Goal: Task Accomplishment & Management: Manage account settings

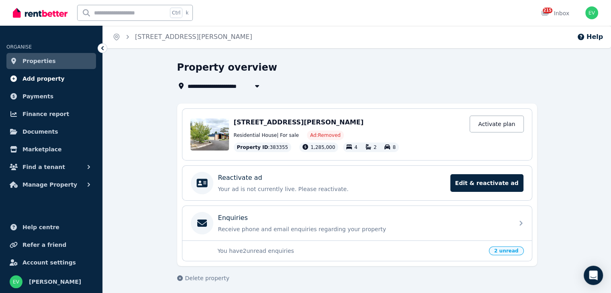
click at [41, 77] on span "Add property" at bounding box center [44, 79] width 42 height 10
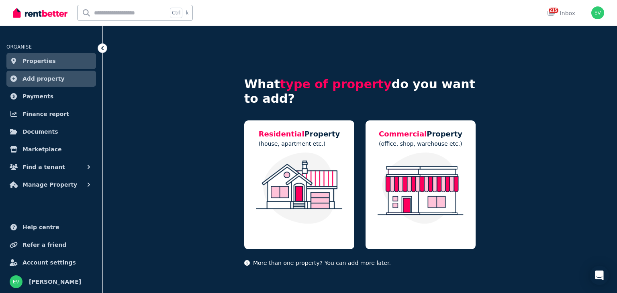
click at [40, 63] on span "Properties" at bounding box center [39, 61] width 33 height 10
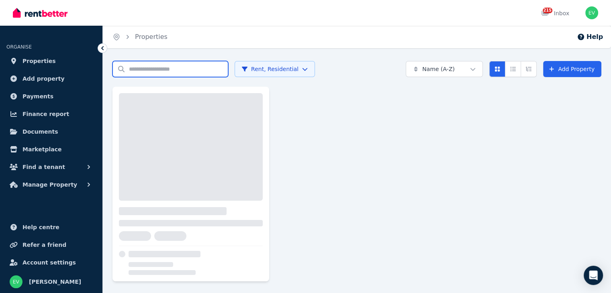
click at [165, 71] on input "Search properties" at bounding box center [171, 69] width 116 height 16
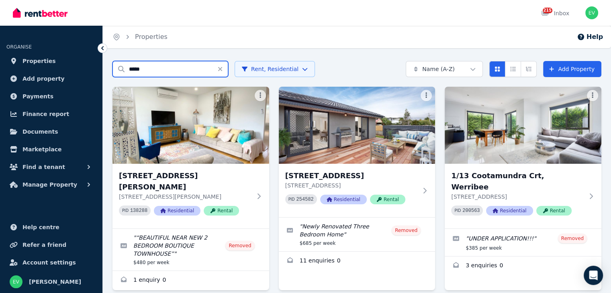
type input "*****"
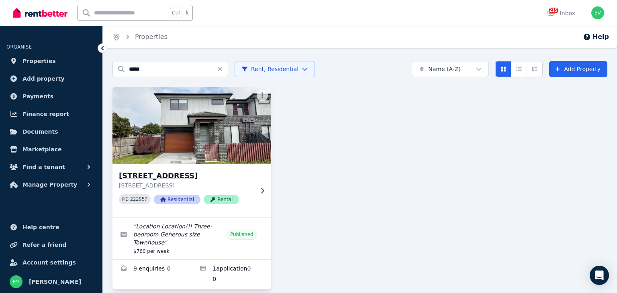
click at [184, 139] on img at bounding box center [192, 125] width 166 height 81
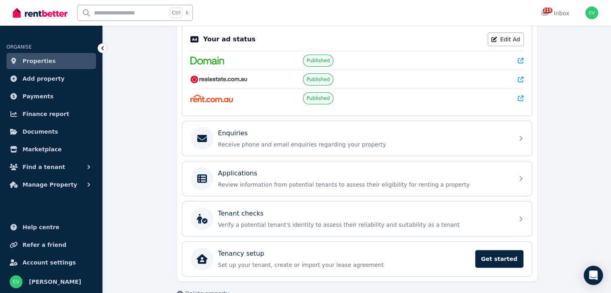
scroll to position [183, 0]
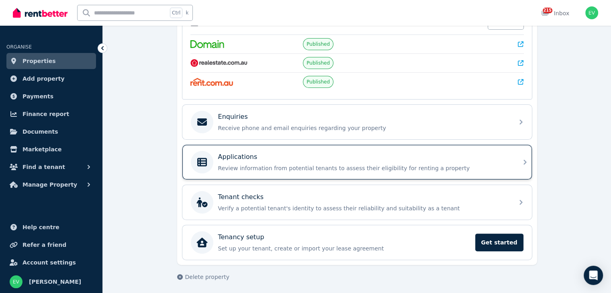
click at [275, 160] on div "Applications" at bounding box center [363, 157] width 291 height 10
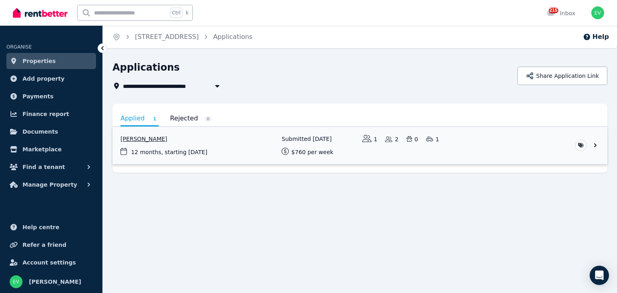
click at [222, 156] on link "View application: Dean Abley" at bounding box center [360, 145] width 495 height 37
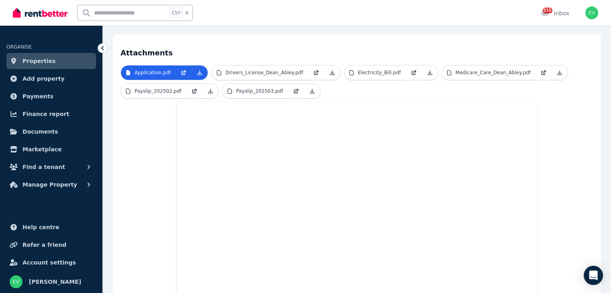
scroll to position [172, 0]
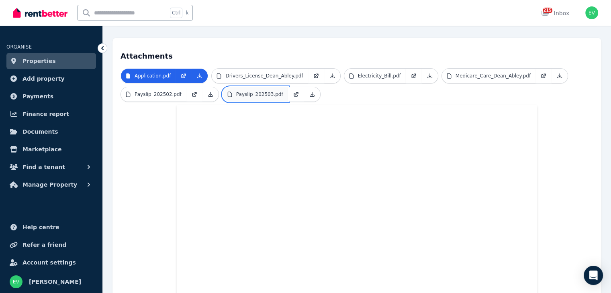
click at [249, 91] on p "Payslip_202503.pdf" at bounding box center [259, 94] width 47 height 6
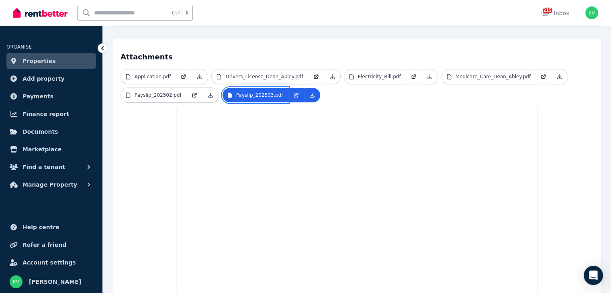
scroll to position [131, 0]
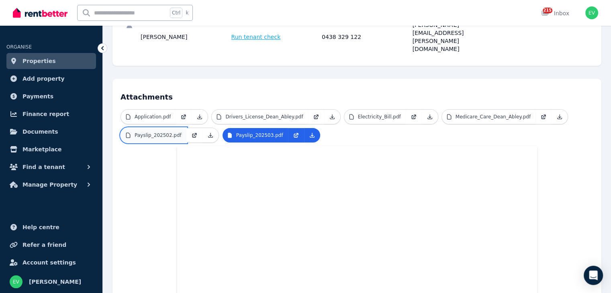
click at [145, 132] on p "Payslip_202502.pdf" at bounding box center [158, 135] width 47 height 6
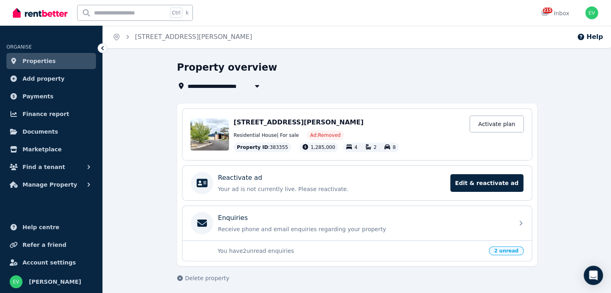
click at [70, 60] on link "Properties" at bounding box center [51, 61] width 90 height 16
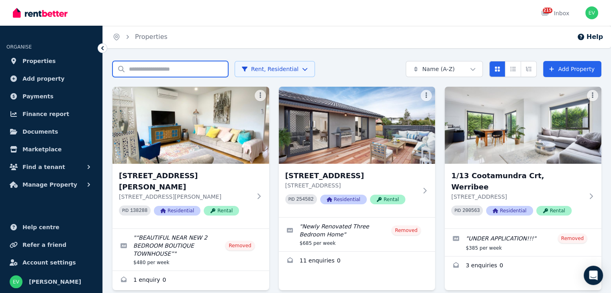
click at [177, 74] on input "Search properties" at bounding box center [171, 69] width 116 height 16
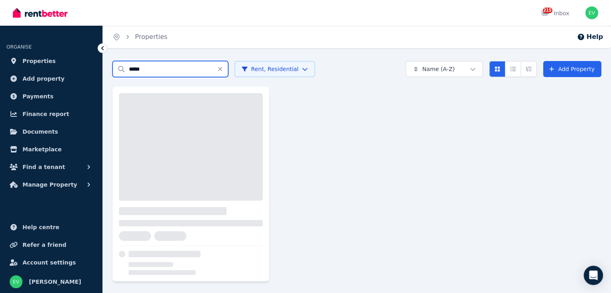
type input "*****"
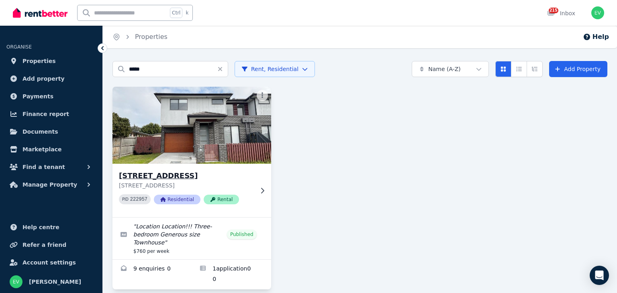
click at [178, 140] on img at bounding box center [192, 125] width 166 height 81
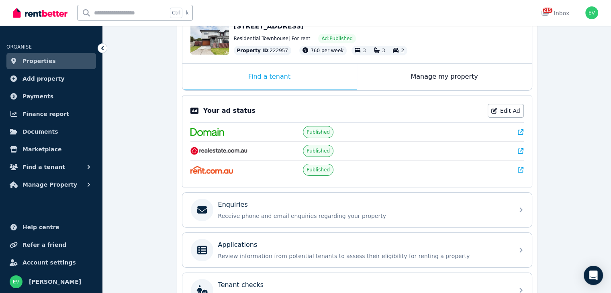
scroll to position [161, 0]
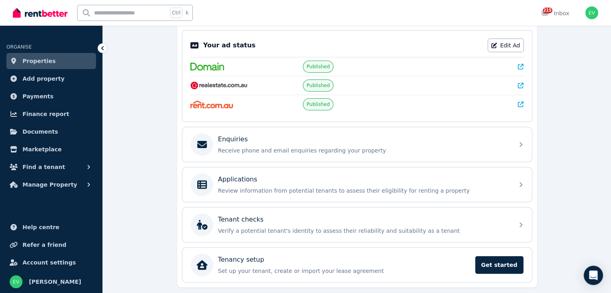
click at [307, 182] on div "Applications" at bounding box center [363, 180] width 291 height 10
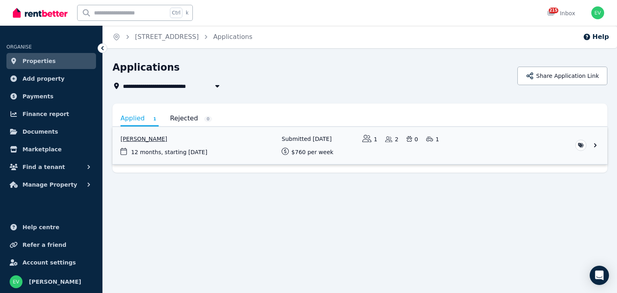
click at [262, 157] on link "View application: Dean Abley" at bounding box center [360, 145] width 495 height 37
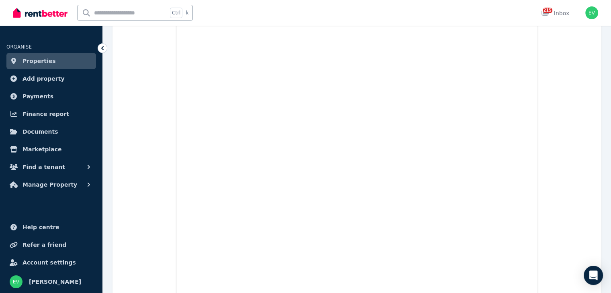
scroll to position [2704, 0]
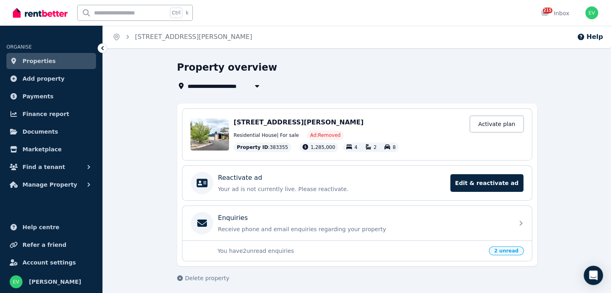
click at [40, 63] on span "Properties" at bounding box center [39, 61] width 33 height 10
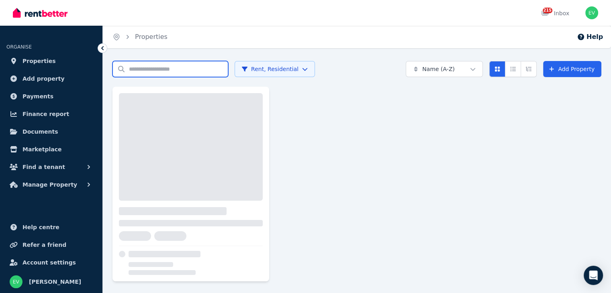
click at [164, 71] on input "Search properties" at bounding box center [171, 69] width 116 height 16
type input "*********"
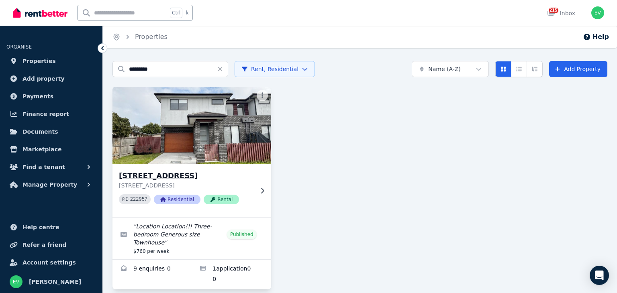
click at [168, 152] on img at bounding box center [192, 125] width 166 height 81
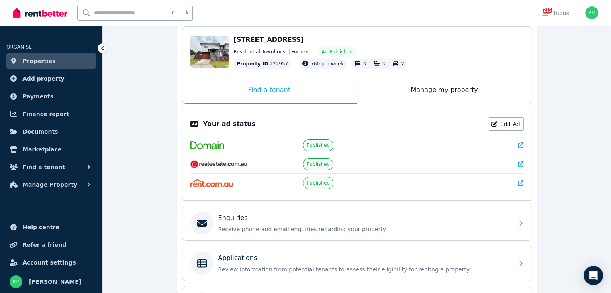
scroll to position [121, 0]
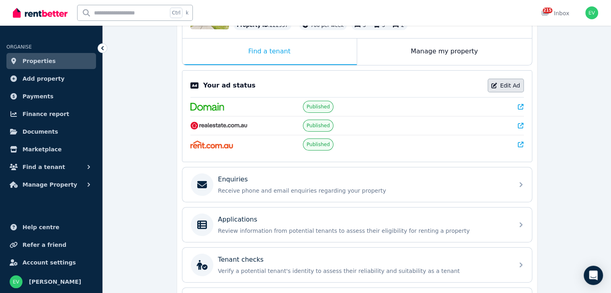
click at [515, 86] on link "Edit Ad" at bounding box center [506, 86] width 36 height 14
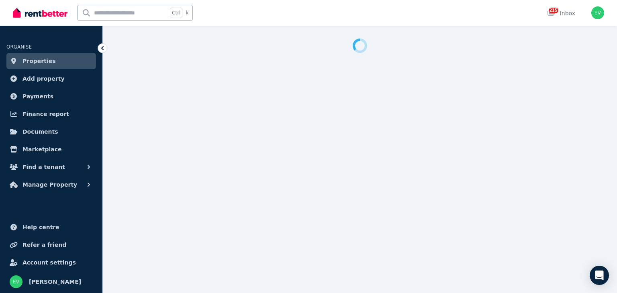
select select "**********"
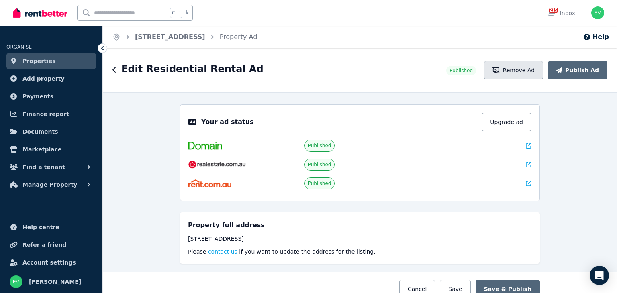
click at [520, 73] on button "Remove Ad" at bounding box center [513, 70] width 59 height 18
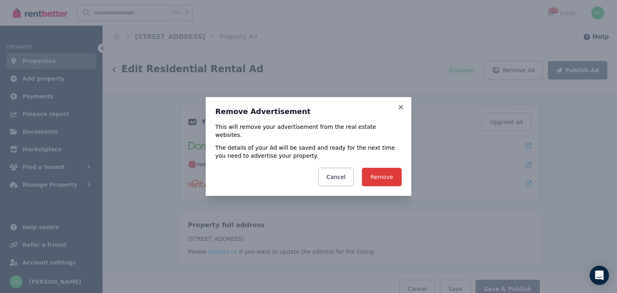
click at [379, 171] on button "Remove" at bounding box center [382, 177] width 40 height 18
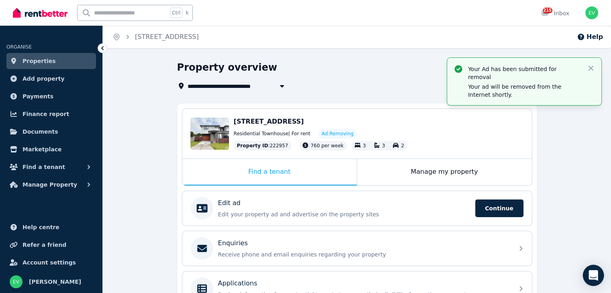
click at [592, 277] on icon "Open Intercom Messenger" at bounding box center [593, 275] width 9 height 10
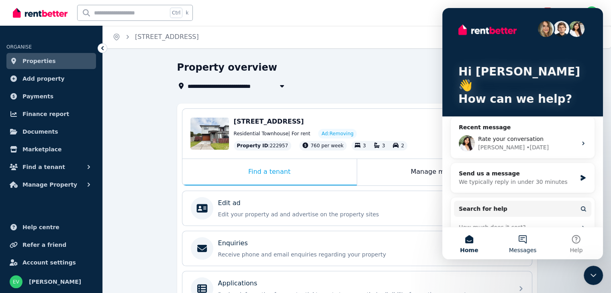
click at [520, 238] on button "Messages" at bounding box center [522, 243] width 53 height 32
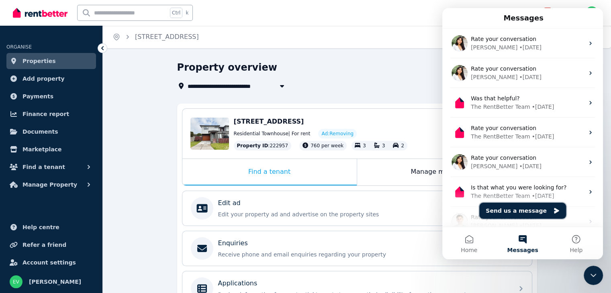
click at [518, 209] on button "Send us a message" at bounding box center [522, 211] width 87 height 16
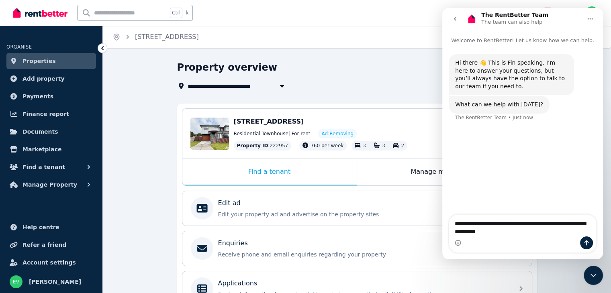
type textarea "**********"
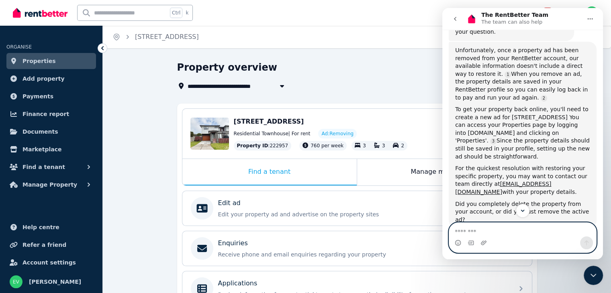
scroll to position [156, 0]
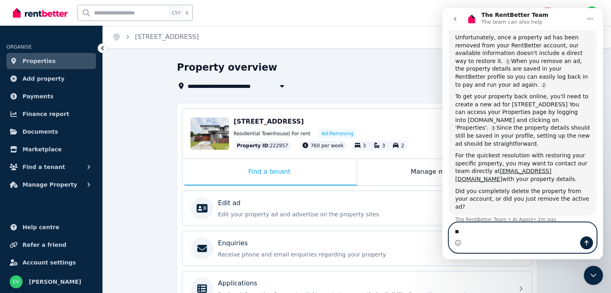
type textarea "**"
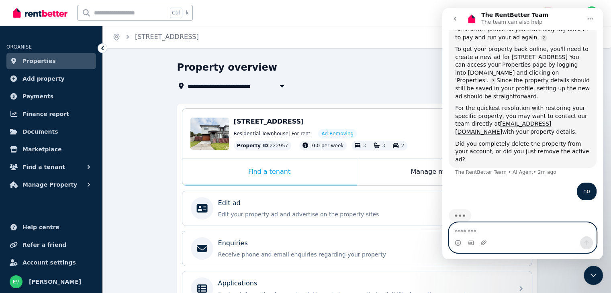
scroll to position [206, 0]
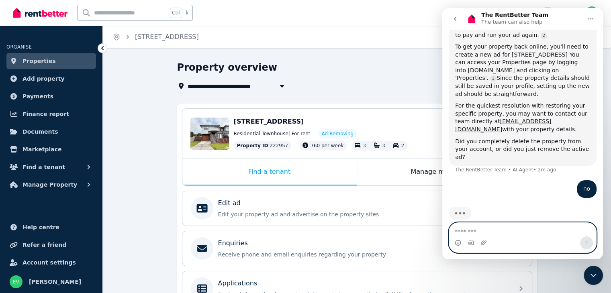
click at [482, 234] on textarea "Message…" at bounding box center [522, 230] width 147 height 14
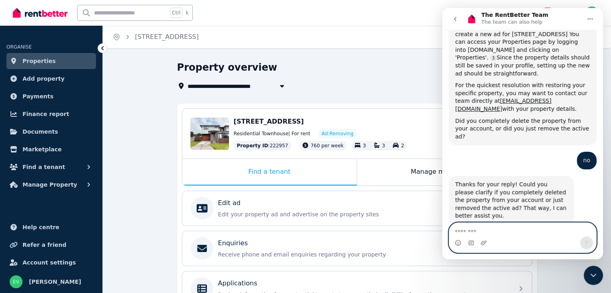
scroll to position [227, 0]
type textarea "*******"
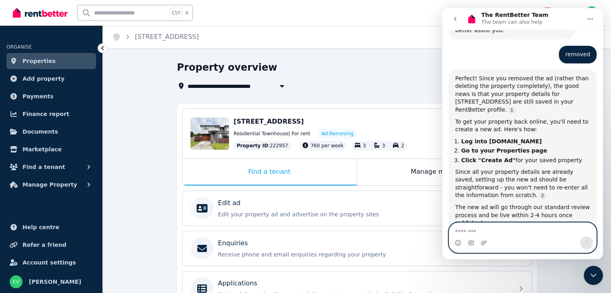
scroll to position [423, 0]
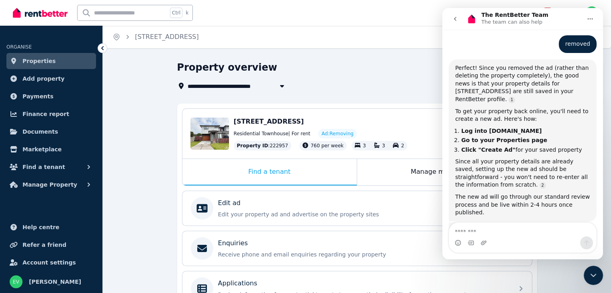
click at [58, 61] on link "Properties" at bounding box center [51, 61] width 90 height 16
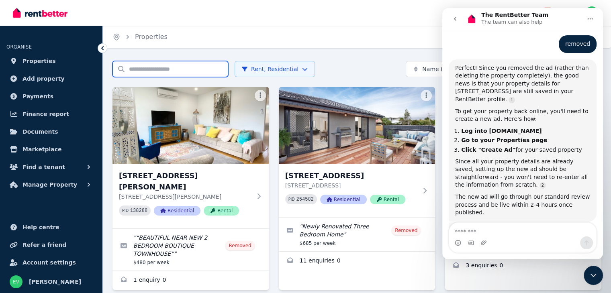
click at [180, 72] on input "Search properties" at bounding box center [171, 69] width 116 height 16
type input "****"
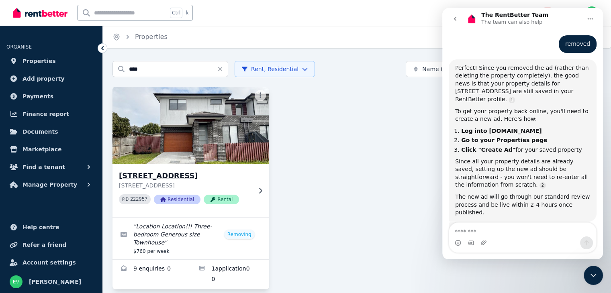
click at [195, 152] on img at bounding box center [191, 125] width 164 height 81
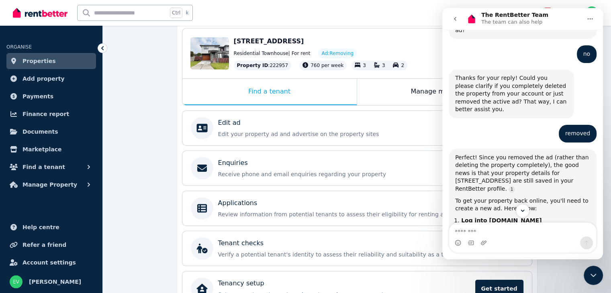
scroll to position [423, 0]
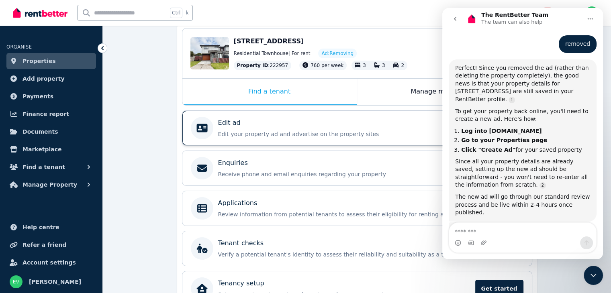
click at [356, 134] on p "Edit your property ad and advertise on the property sites" at bounding box center [344, 134] width 252 height 8
select select "**********"
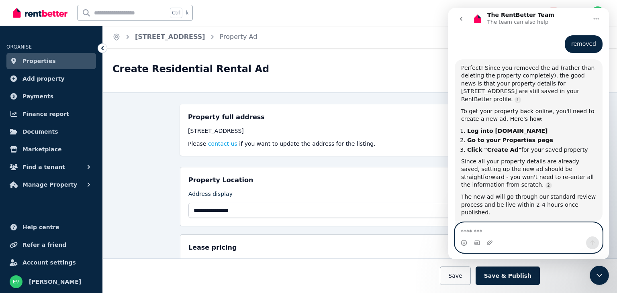
click at [484, 228] on textarea "Message…" at bounding box center [528, 230] width 147 height 14
type textarea "**"
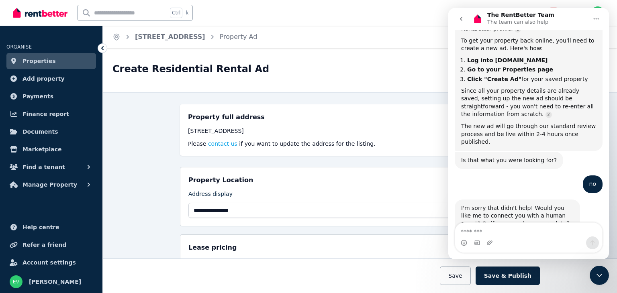
scroll to position [494, 0]
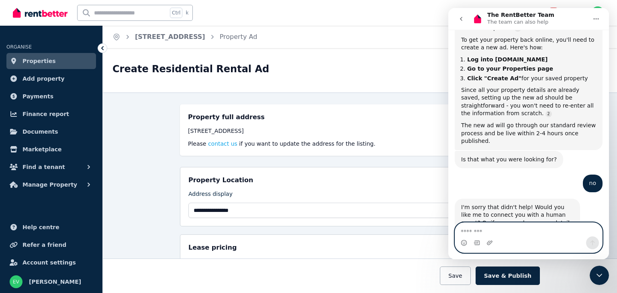
click at [490, 226] on textarea "Message…" at bounding box center [528, 230] width 147 height 14
type textarea "*"
type textarea "*********"
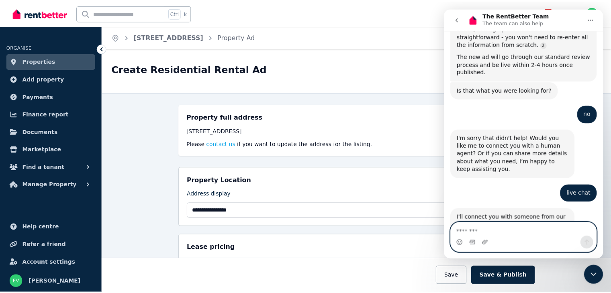
scroll to position [566, 0]
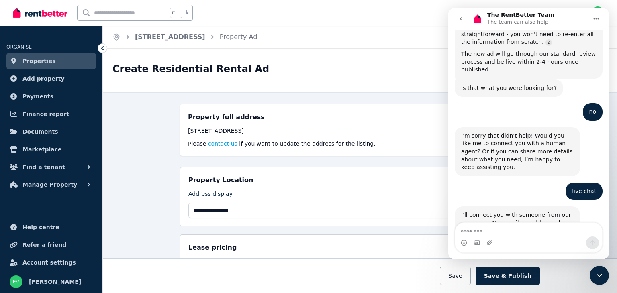
click at [45, 59] on span "Properties" at bounding box center [39, 61] width 33 height 10
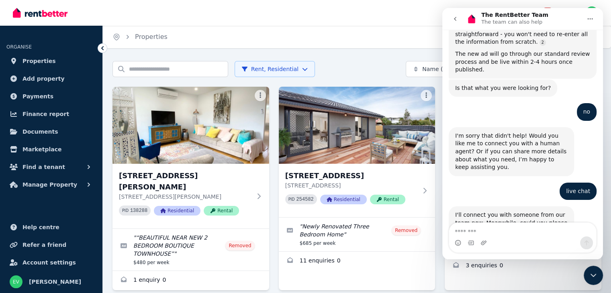
click at [592, 277] on icon "Close Intercom Messenger" at bounding box center [594, 276] width 10 height 10
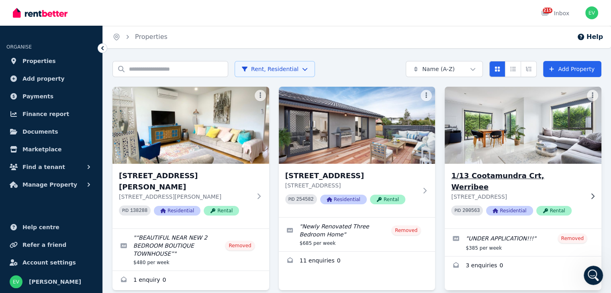
scroll to position [566, 0]
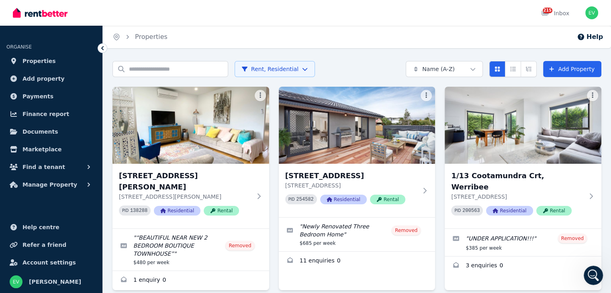
click at [252, 37] on div "Home Properties Help" at bounding box center [357, 37] width 508 height 23
click at [189, 61] on input "Search properties" at bounding box center [171, 69] width 116 height 16
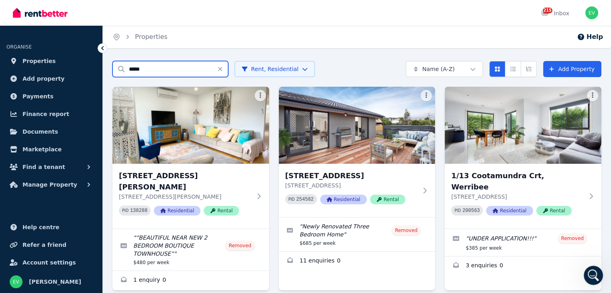
type input "*****"
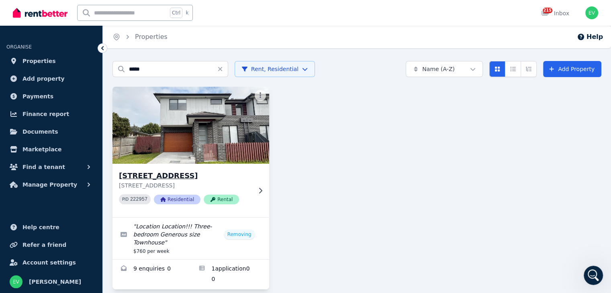
click at [192, 142] on img at bounding box center [191, 125] width 164 height 81
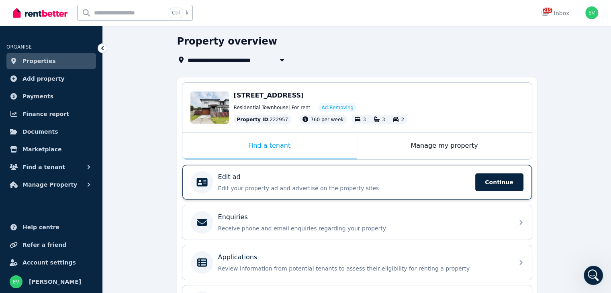
scroll to position [40, 0]
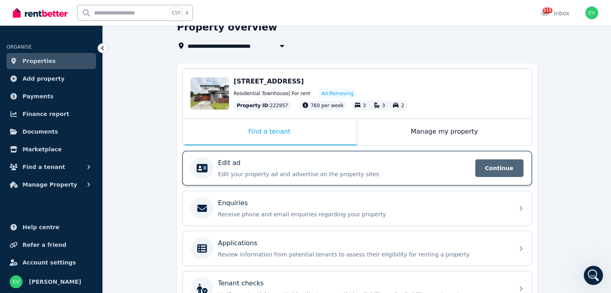
click at [500, 167] on span "Continue" at bounding box center [499, 169] width 48 height 18
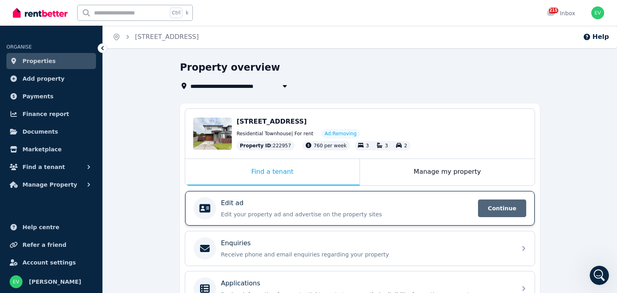
select select "**********"
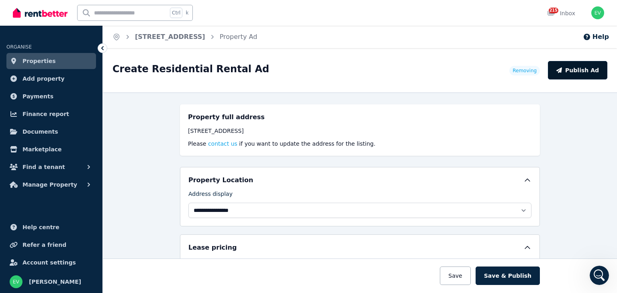
click at [576, 70] on button "Publish Ad" at bounding box center [577, 70] width 59 height 18
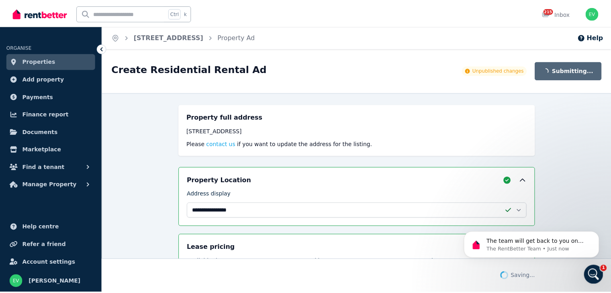
scroll to position [630, 0]
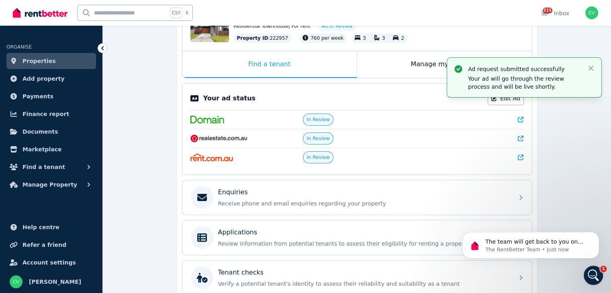
scroll to position [121, 0]
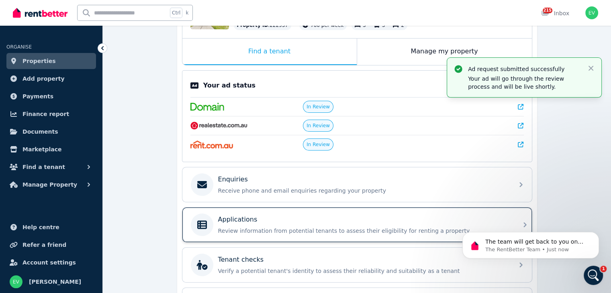
click at [375, 219] on div "Applications" at bounding box center [363, 220] width 291 height 10
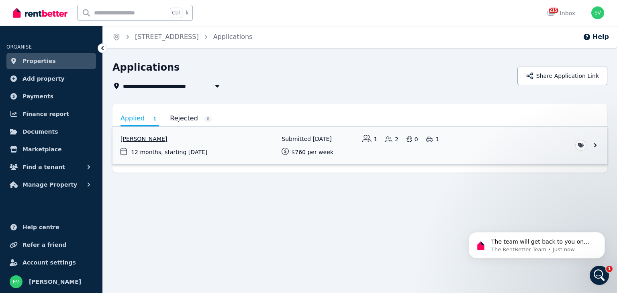
click at [183, 140] on link "View application: Dean Abley" at bounding box center [360, 145] width 495 height 37
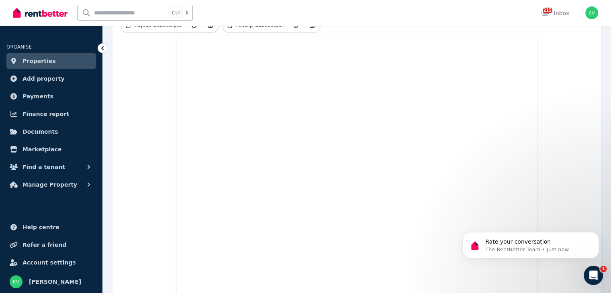
scroll to position [785, 0]
click at [520, 246] on p "Rate your conversation" at bounding box center [537, 242] width 104 height 8
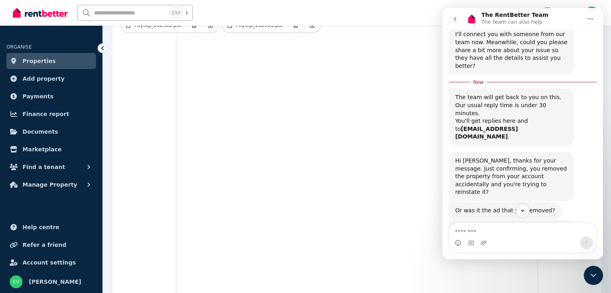
scroll to position [281, 0]
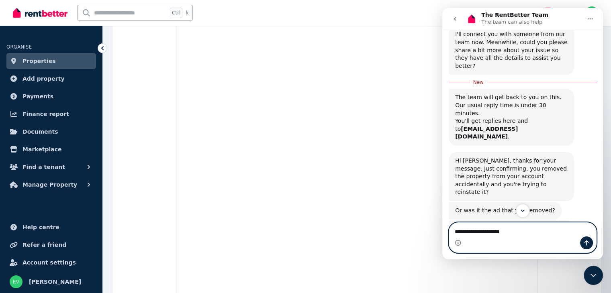
type textarea "**********"
click at [587, 243] on icon "Send a message…" at bounding box center [587, 243] width 4 height 5
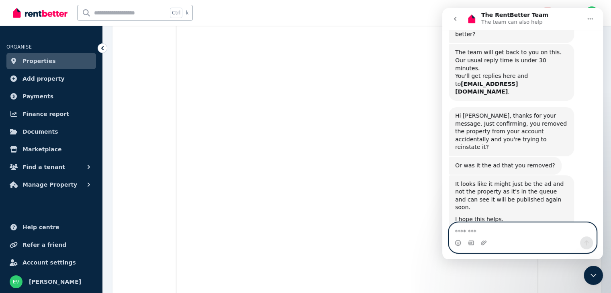
scroll to position [809, 0]
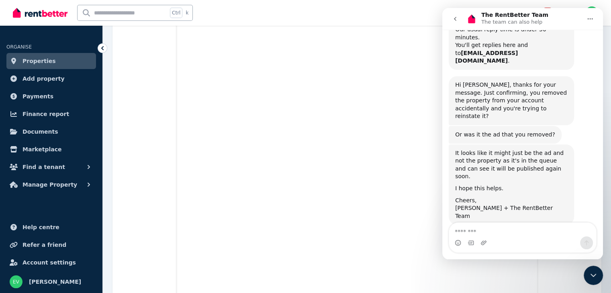
click at [338, 25] on div "Ctrl k 215 Inbox" at bounding box center [292, 13] width 558 height 26
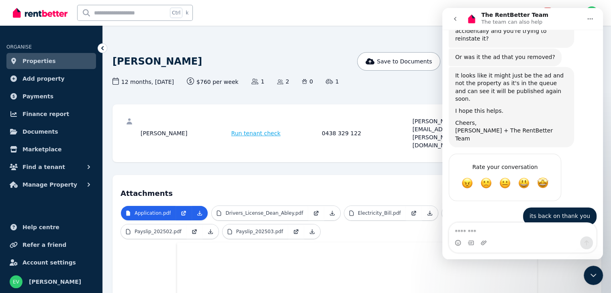
scroll to position [0, 0]
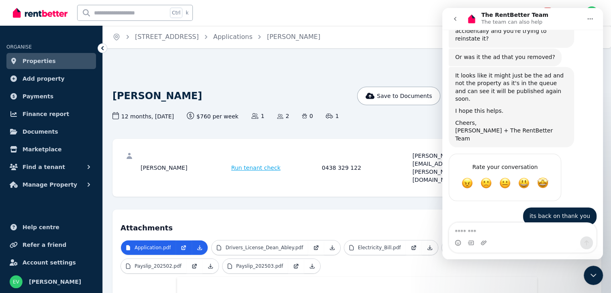
click at [590, 19] on icon "Home" at bounding box center [590, 18] width 5 height 1
click at [453, 19] on icon "go back" at bounding box center [455, 19] width 6 height 6
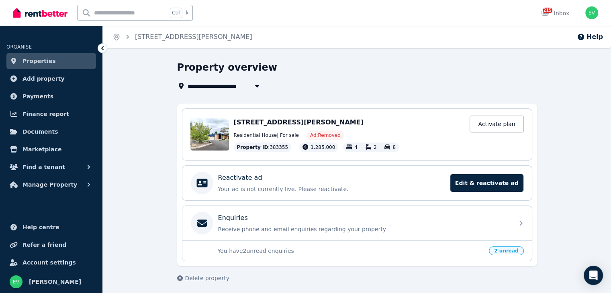
click at [58, 61] on link "Properties" at bounding box center [51, 61] width 90 height 16
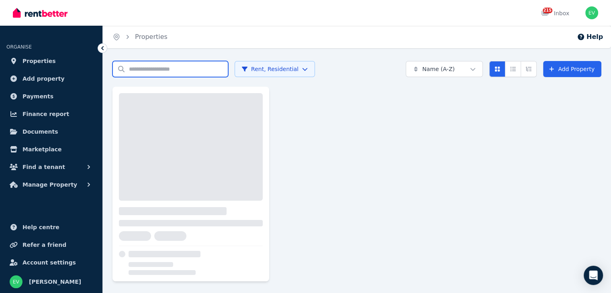
click at [148, 70] on input "Search properties" at bounding box center [171, 69] width 116 height 16
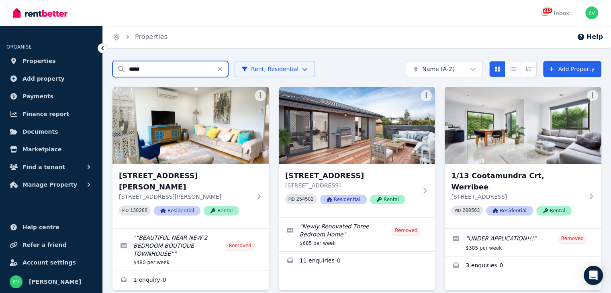
type input "*****"
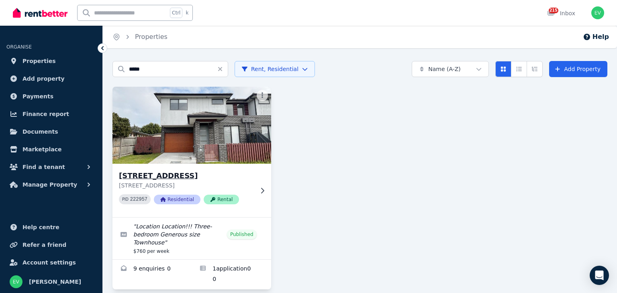
click at [190, 138] on img at bounding box center [192, 125] width 166 height 81
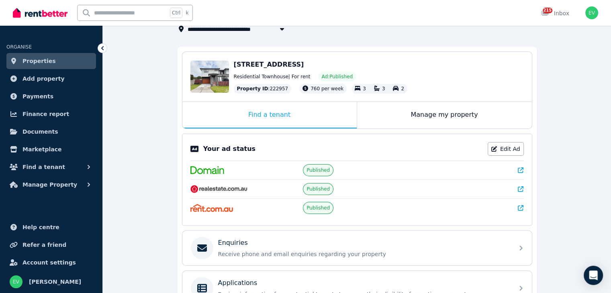
scroll to position [121, 0]
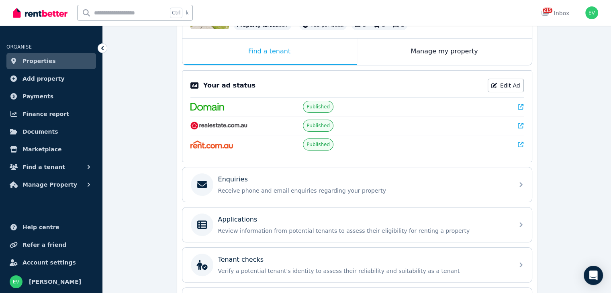
click at [522, 123] on icon at bounding box center [521, 126] width 6 height 6
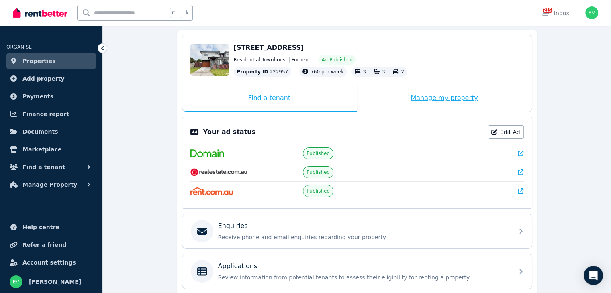
scroll to position [40, 0]
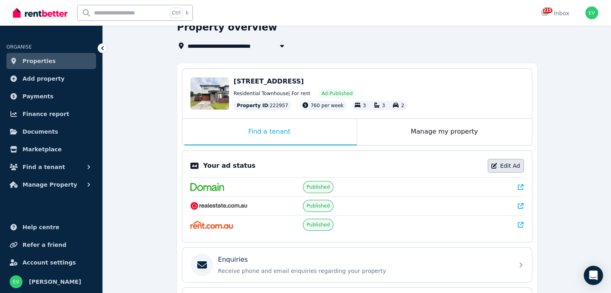
click at [508, 160] on link "Edit Ad" at bounding box center [506, 166] width 36 height 14
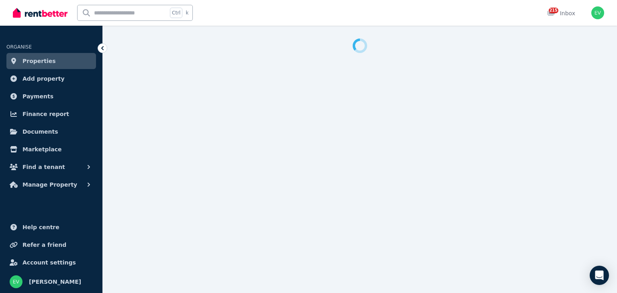
select select "**********"
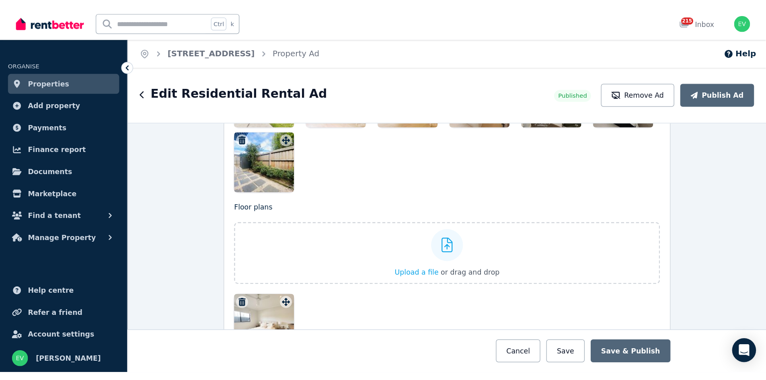
scroll to position [1294, 0]
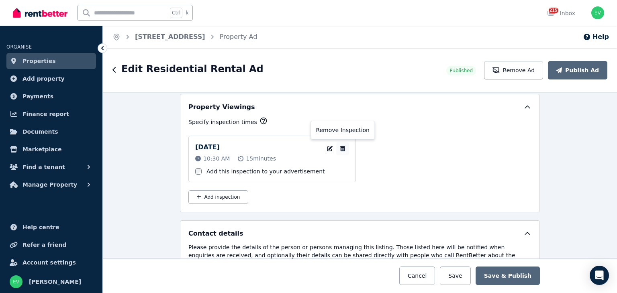
click at [340, 146] on icon "button" at bounding box center [342, 149] width 5 height 6
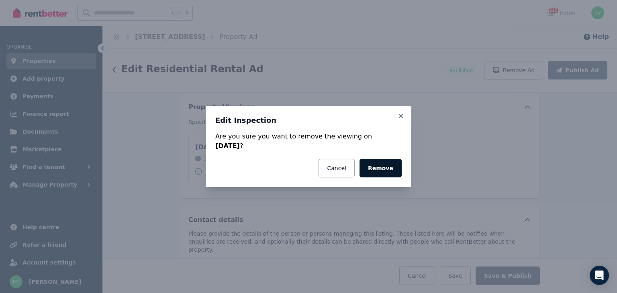
click at [389, 169] on button "Remove" at bounding box center [381, 168] width 42 height 18
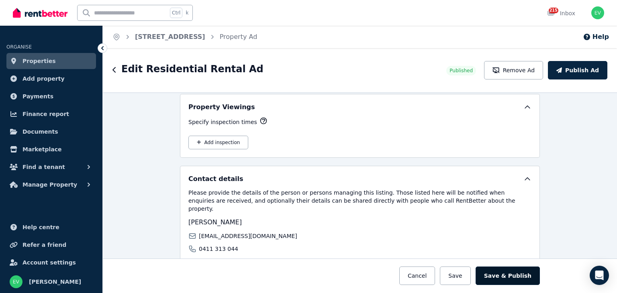
click at [502, 273] on button "Save & Publish" at bounding box center [508, 276] width 64 height 18
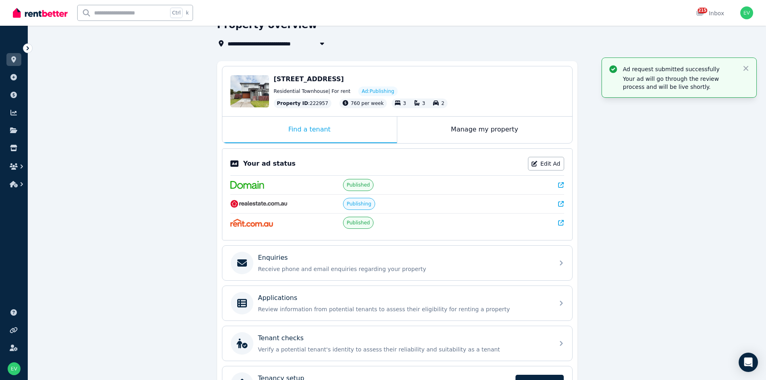
scroll to position [99, 0]
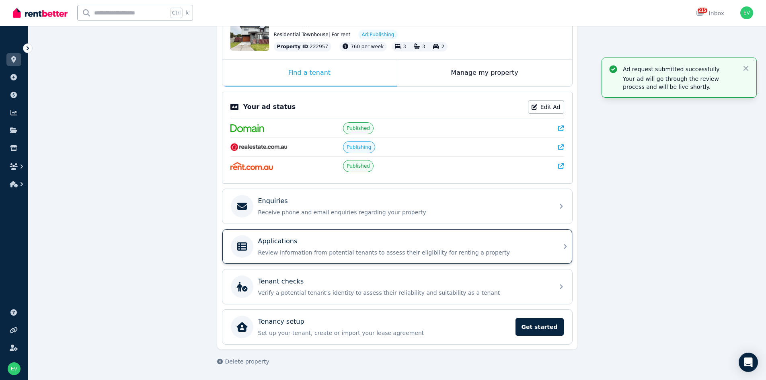
click at [315, 245] on div "Applications" at bounding box center [403, 241] width 291 height 10
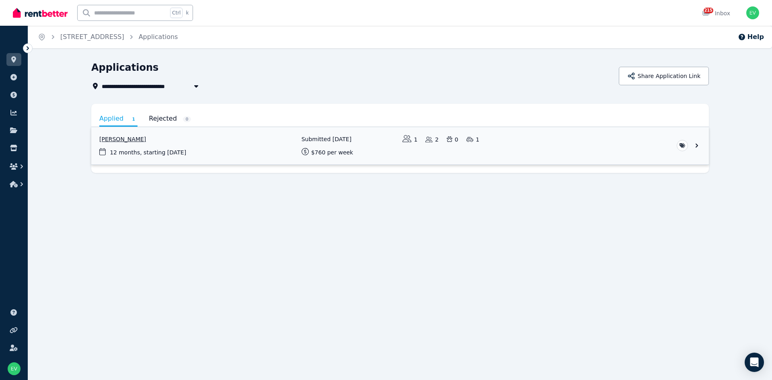
click at [194, 151] on link "View application: Dean Abley" at bounding box center [399, 145] width 617 height 37
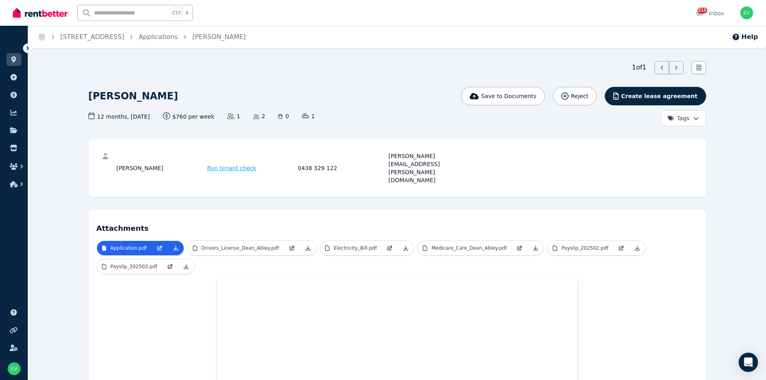
scroll to position [121, 0]
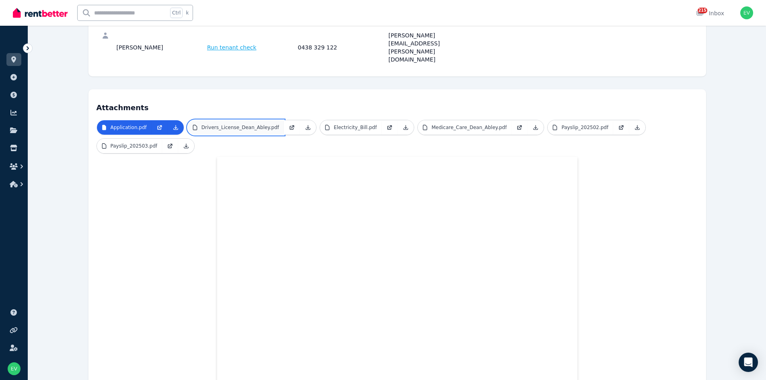
click at [231, 124] on p "Drivers_License_Dean_Abley.pdf" at bounding box center [240, 127] width 78 height 6
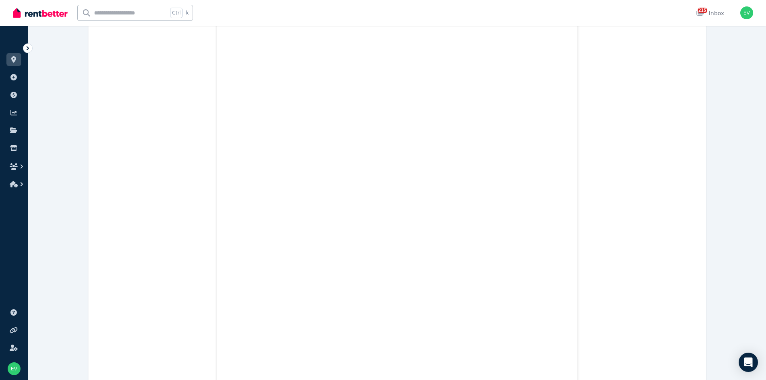
scroll to position [281, 0]
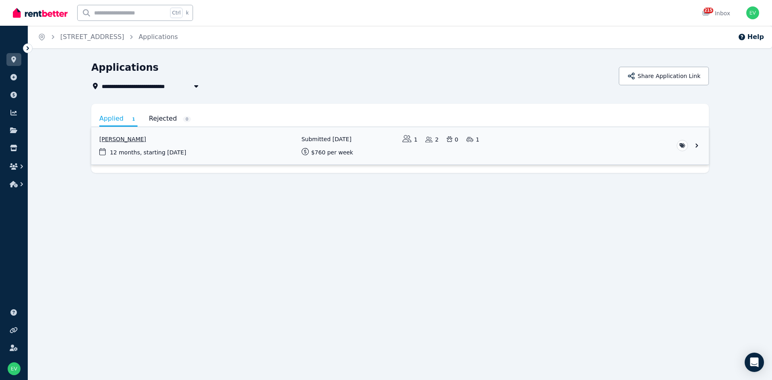
click at [213, 148] on link "View application: Dean Abley" at bounding box center [399, 145] width 617 height 37
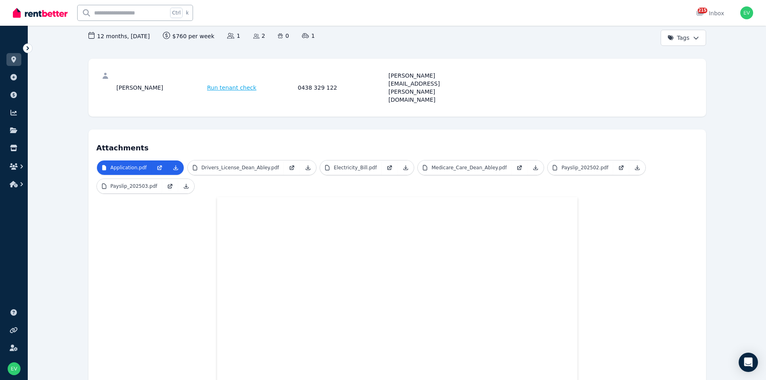
scroll to position [121, 0]
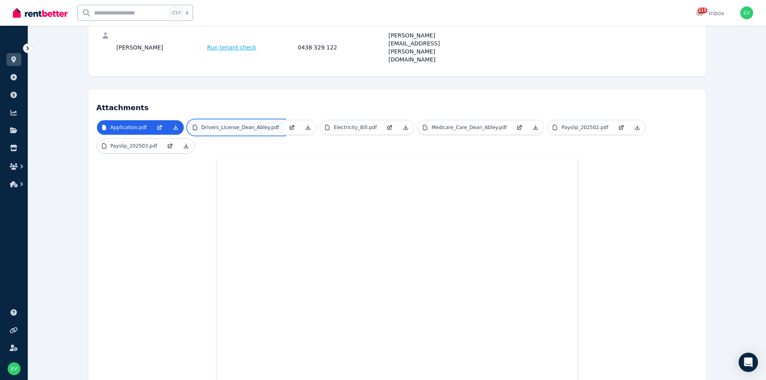
click at [238, 124] on p "Drivers_License_Dean_Abley.pdf" at bounding box center [240, 127] width 78 height 6
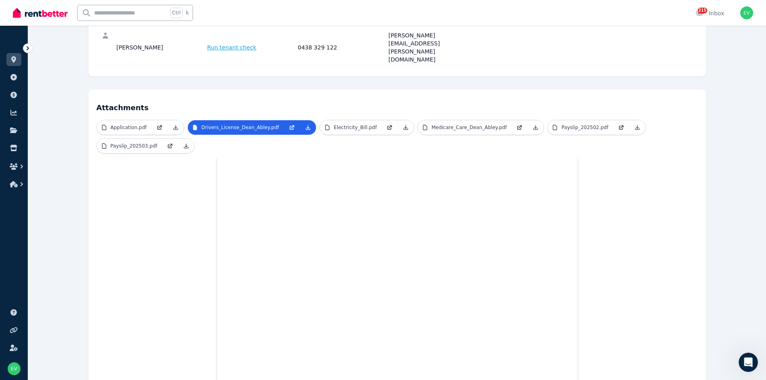
scroll to position [0, 0]
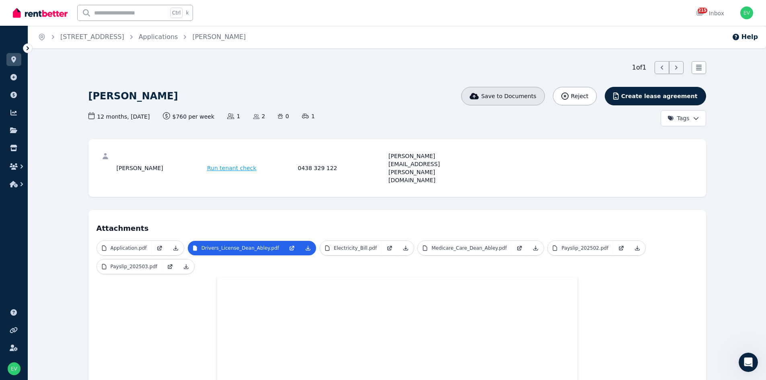
click at [530, 98] on span "Save to Documents" at bounding box center [508, 96] width 55 height 8
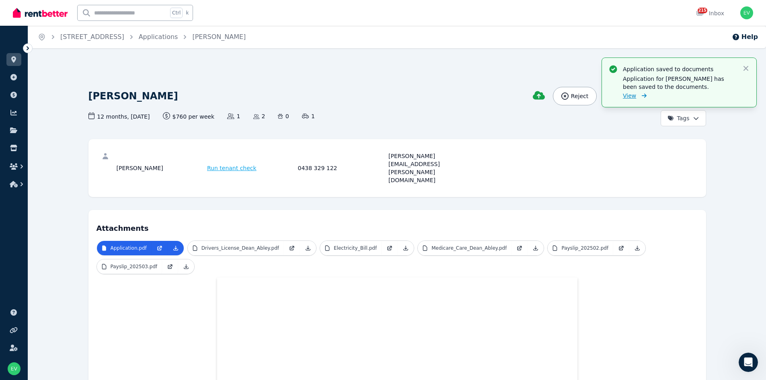
click at [611, 94] on link "View" at bounding box center [635, 96] width 24 height 8
click at [14, 62] on icon at bounding box center [13, 59] width 5 height 6
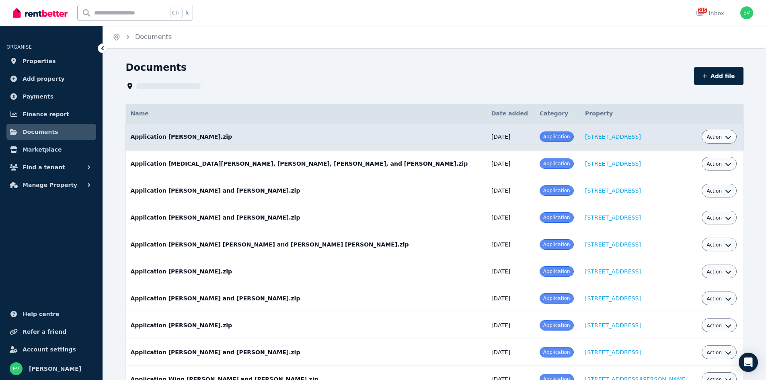
click at [706, 135] on span "Action" at bounding box center [713, 137] width 15 height 6
click at [667, 185] on link "Download" at bounding box center [693, 184] width 77 height 14
